Goal: Task Accomplishment & Management: Manage account settings

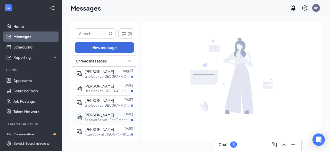
click at [110, 116] on span "[PERSON_NAME]" at bounding box center [98, 114] width 29 height 5
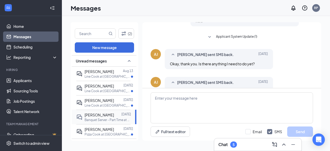
scroll to position [278, 0]
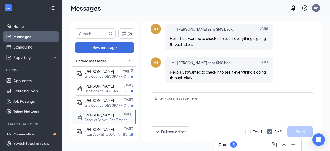
click at [110, 116] on span "[PERSON_NAME]" at bounding box center [98, 114] width 29 height 5
click at [104, 103] on p "Line Cook at [GEOGRAPHIC_DATA]" at bounding box center [107, 105] width 46 height 4
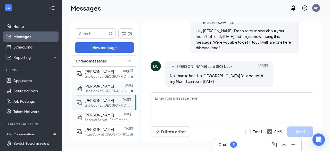
scroll to position [380, 0]
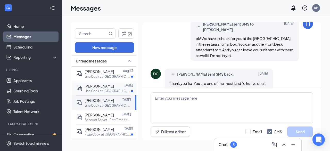
click at [104, 89] on p "Line Cook at [GEOGRAPHIC_DATA]" at bounding box center [107, 91] width 46 height 4
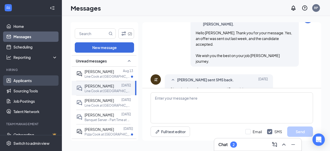
click at [31, 79] on link "Applicants" at bounding box center [35, 80] width 44 height 10
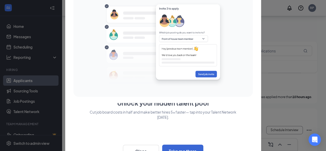
scroll to position [56, 0]
click at [150, 147] on button "Close" at bounding box center [141, 151] width 36 height 13
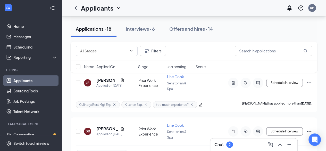
scroll to position [899, 0]
click at [307, 128] on icon "Ellipses" at bounding box center [309, 131] width 6 height 6
click at [214, 123] on div "DB [PERSON_NAME] Applied on [DATE] Prior Work Experience Line Cook Senator Inn …" at bounding box center [194, 133] width 236 height 23
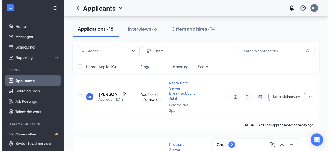
scroll to position [87, 0]
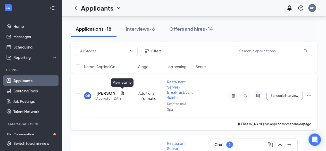
click at [122, 91] on icon "Document" at bounding box center [122, 92] width 3 height 3
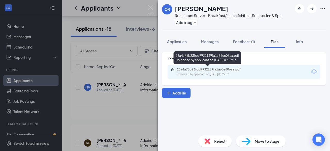
click at [232, 70] on div "28a4a75b23fdd9932139fa1a63e606aa.pdf" at bounding box center [213, 69] width 72 height 4
